Goal: Task Accomplishment & Management: Manage account settings

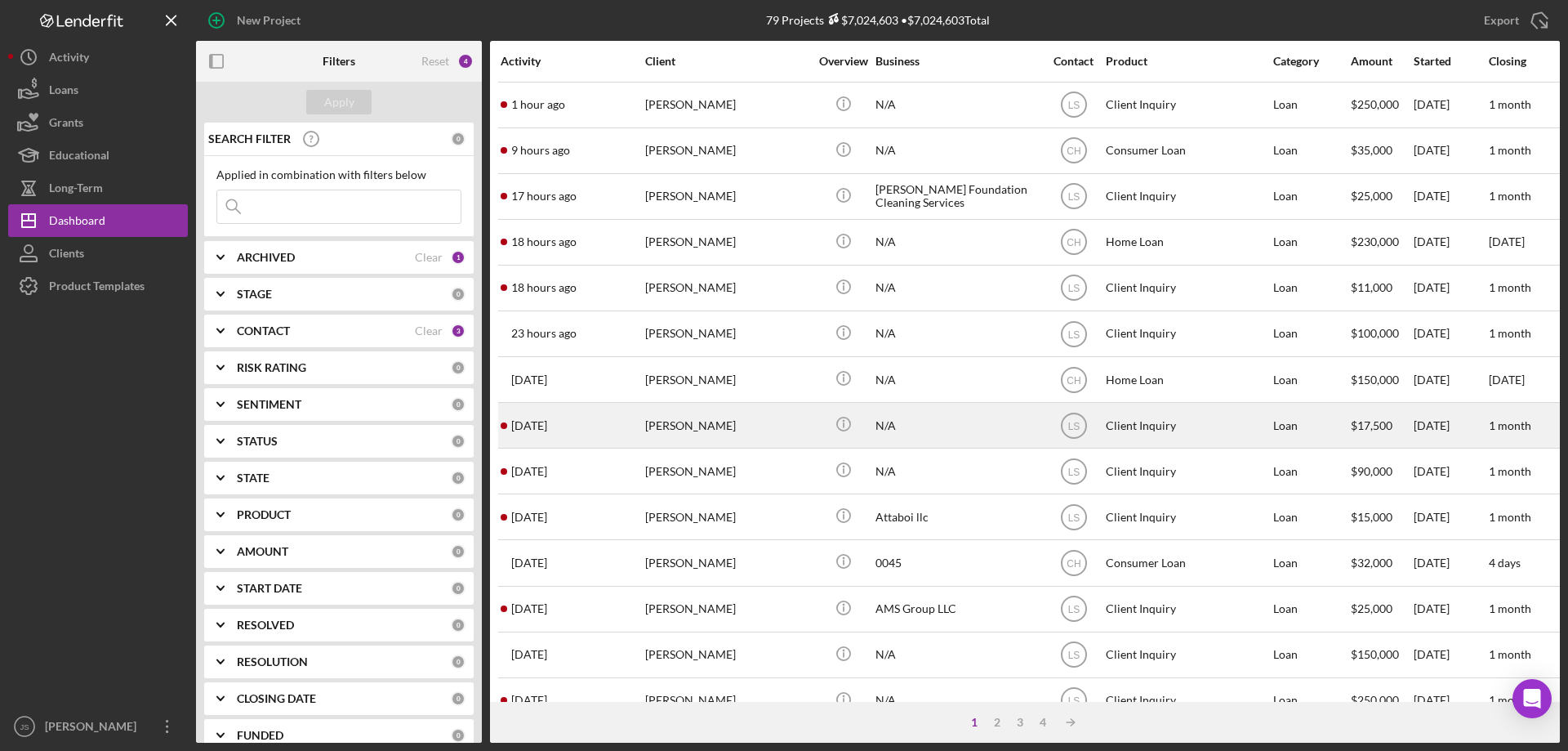
click at [752, 432] on div "[PERSON_NAME]" at bounding box center [727, 425] width 163 height 43
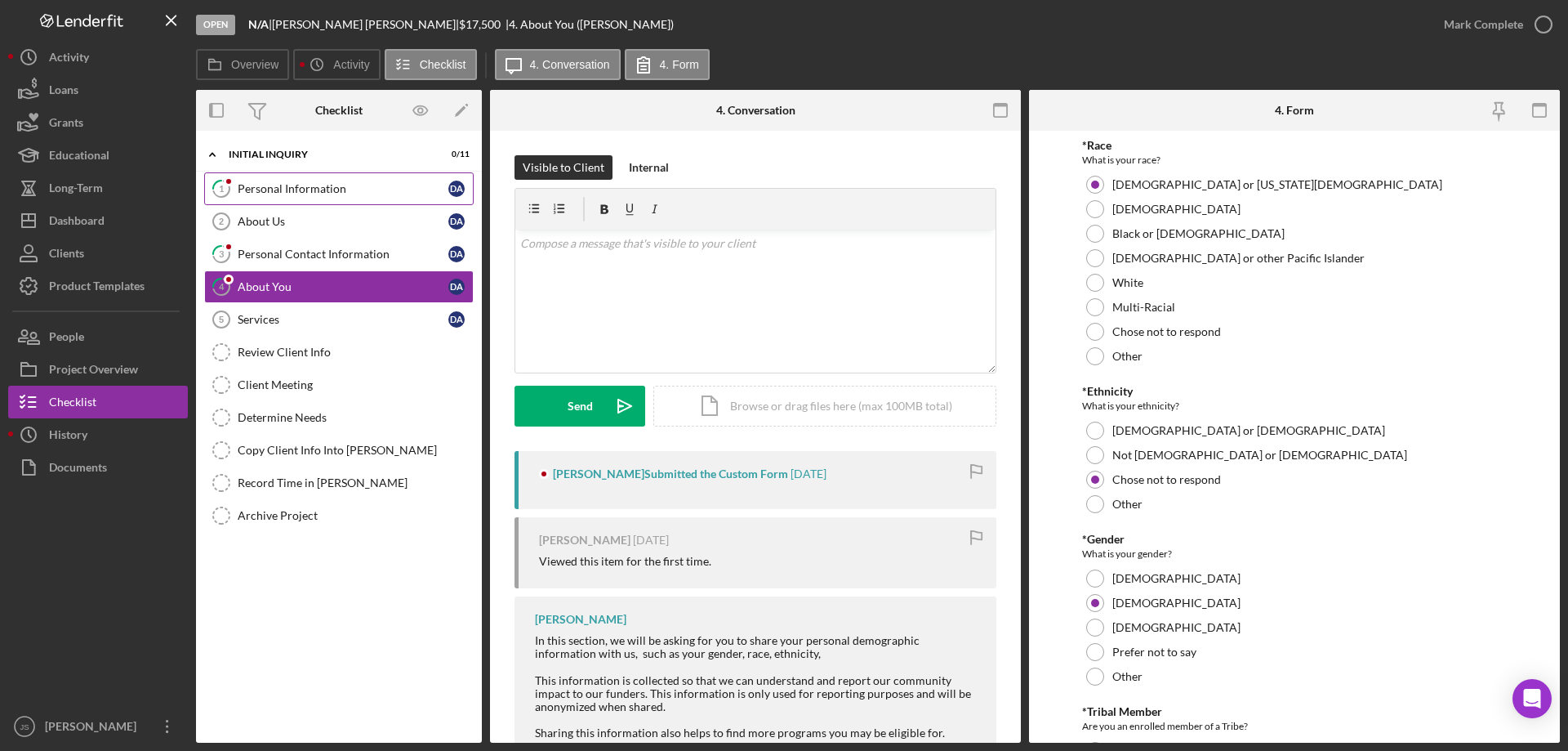
click at [370, 188] on div "Personal Information" at bounding box center [343, 189] width 211 height 13
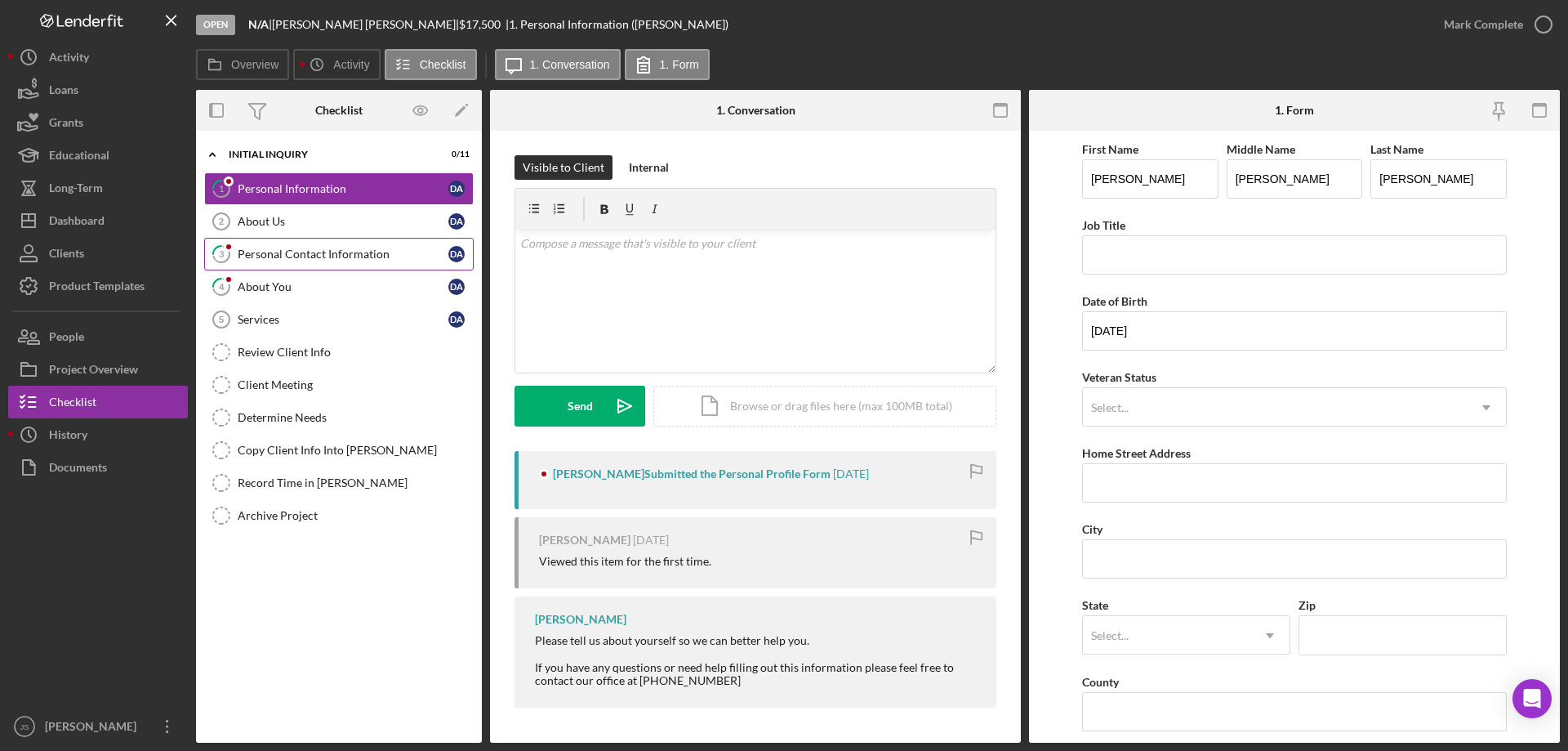
click at [321, 249] on div "Personal Contact Information" at bounding box center [343, 255] width 211 height 13
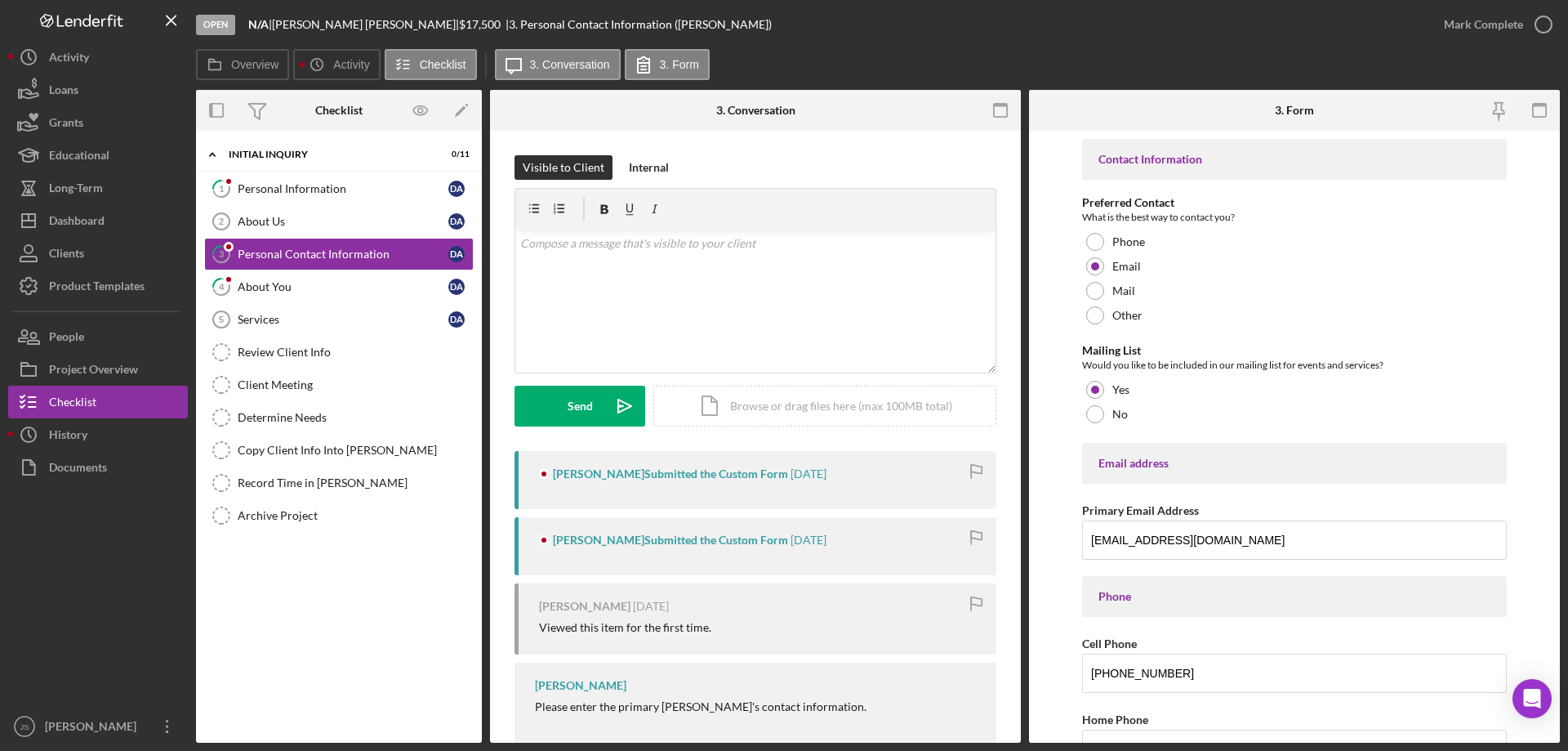
scroll to position [82, 0]
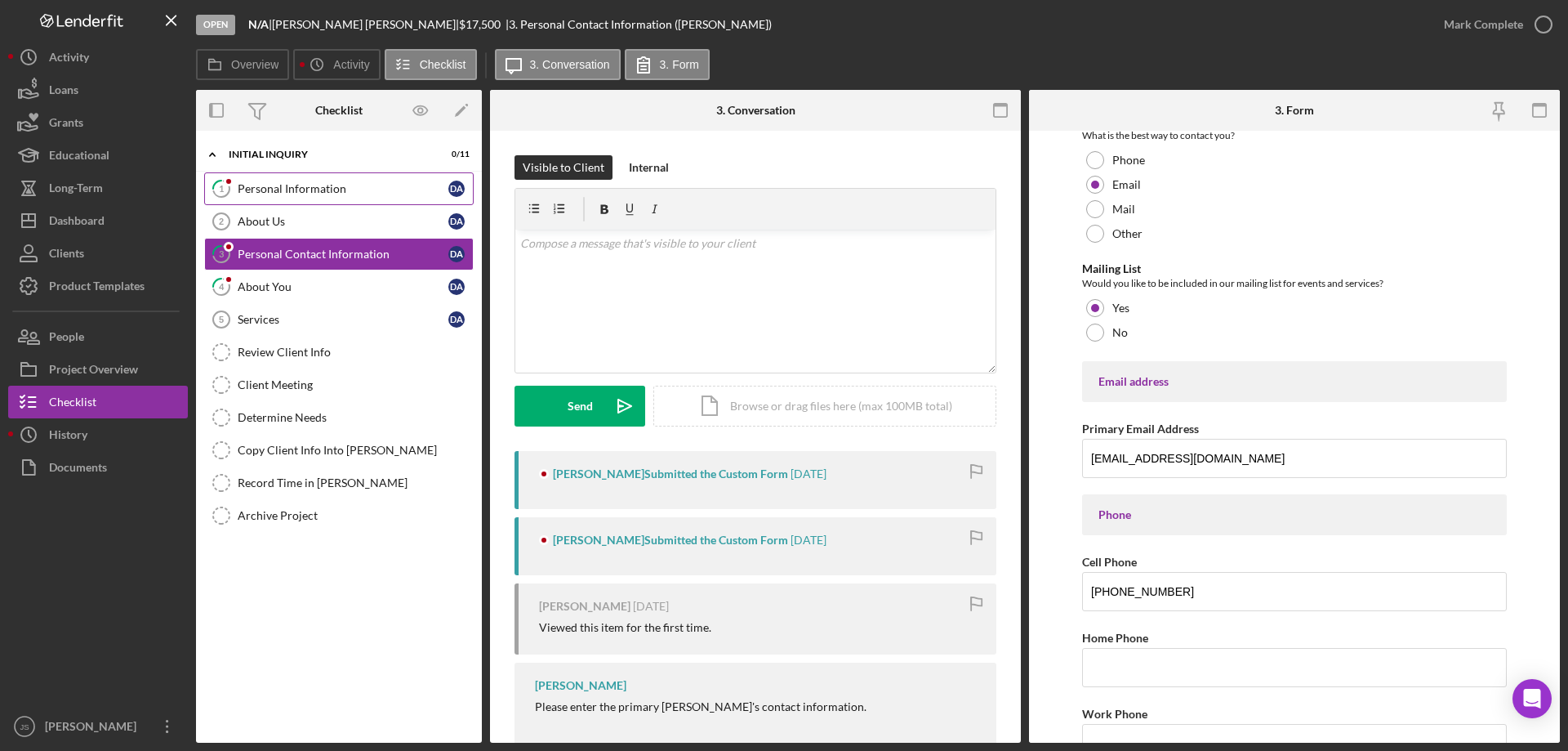
click at [332, 192] on div "Personal Information" at bounding box center [343, 189] width 211 height 13
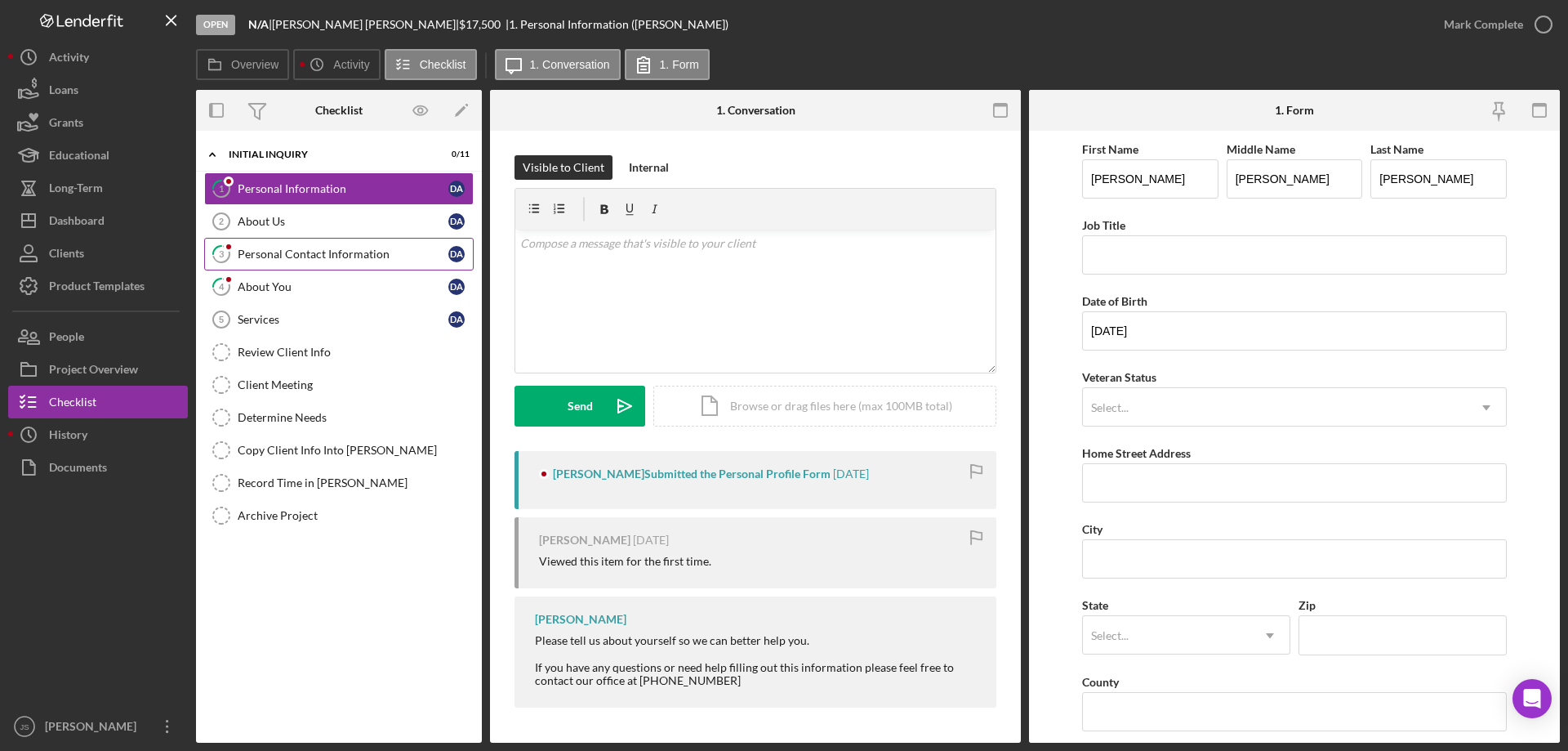
click at [372, 255] on div "Personal Contact Information" at bounding box center [343, 255] width 211 height 13
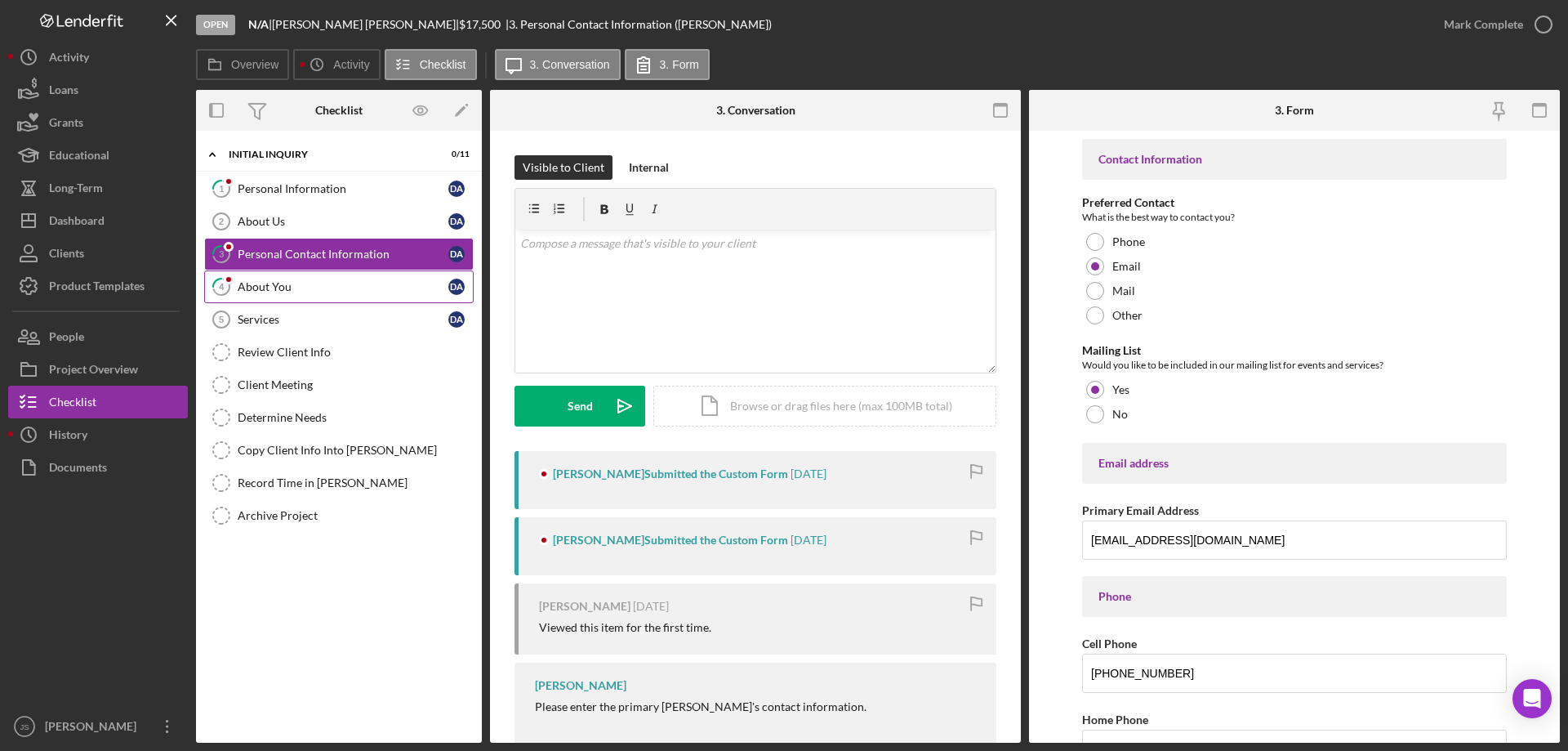
click at [354, 282] on div "About You" at bounding box center [343, 287] width 211 height 13
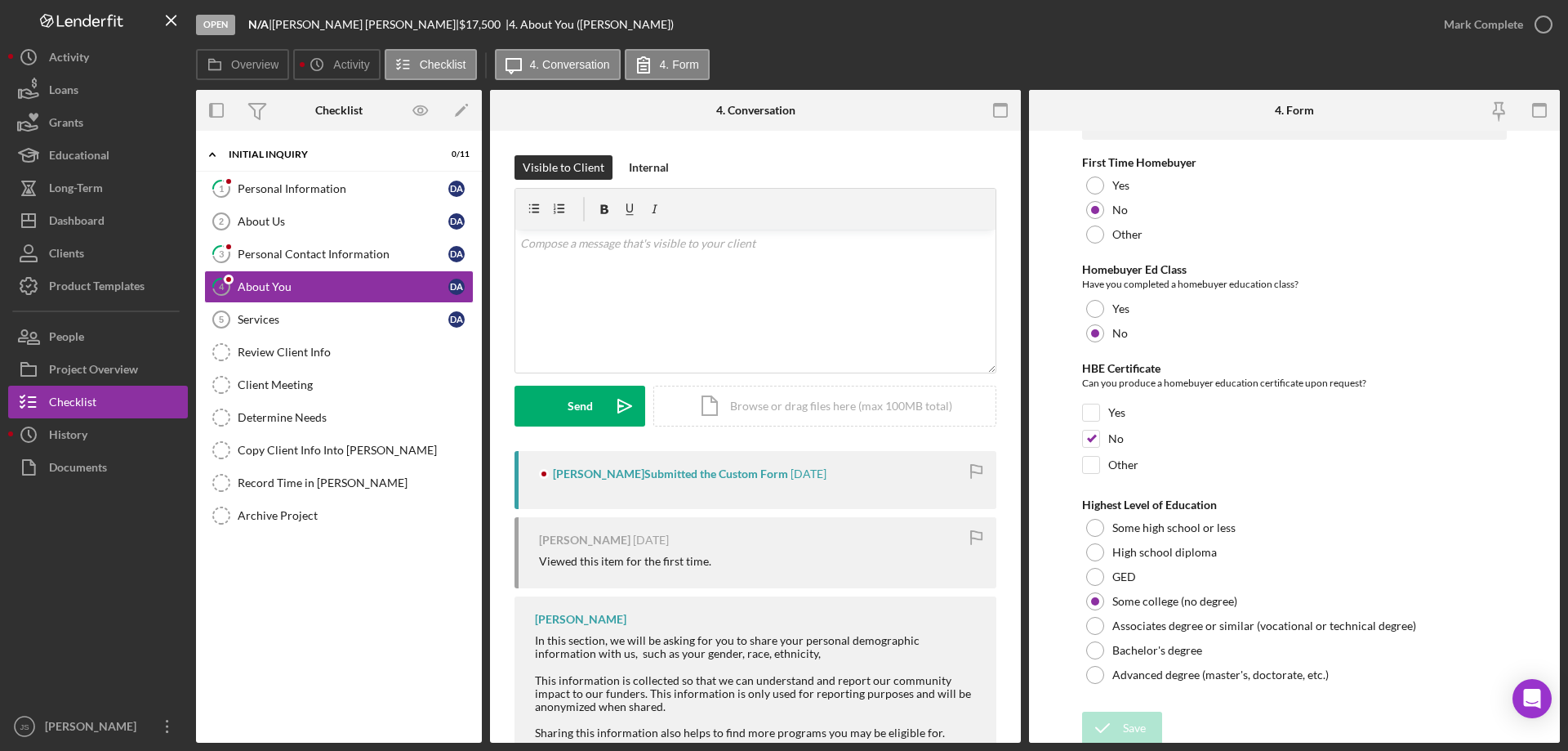
scroll to position [3452, 0]
click at [323, 184] on div "Personal Information" at bounding box center [343, 189] width 211 height 13
